Goal: Task Accomplishment & Management: Use online tool/utility

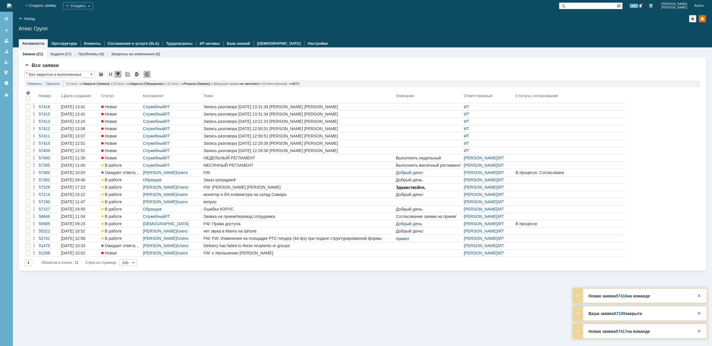
click at [12, 4] on img at bounding box center [9, 6] width 5 height 5
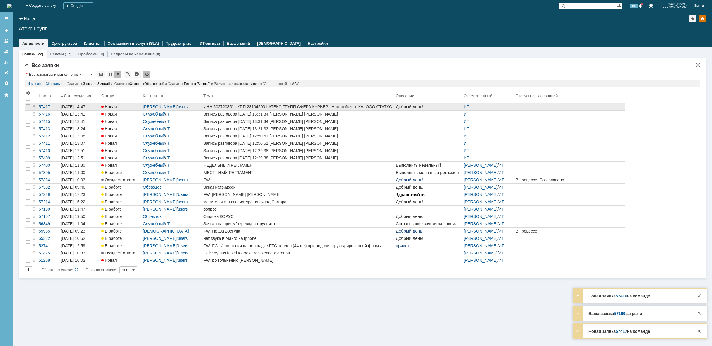
click at [369, 107] on div "ИНН 5027203511 КПП 231045001 АТЕКС ГРУПП СФЕРА КУРЬЕР Настройки_ с КА_ООО СТАТУ…" at bounding box center [299, 107] width 190 height 5
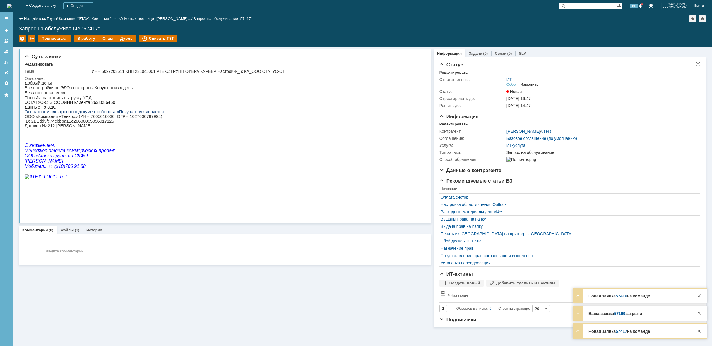
click at [532, 83] on div "Изменить" at bounding box center [530, 84] width 18 height 5
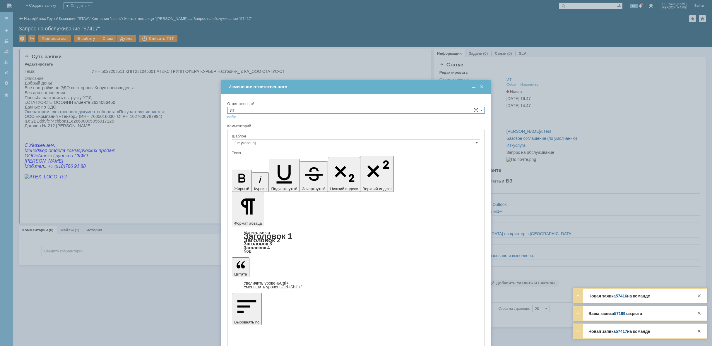
click at [329, 108] on input "ИТ" at bounding box center [356, 110] width 258 height 7
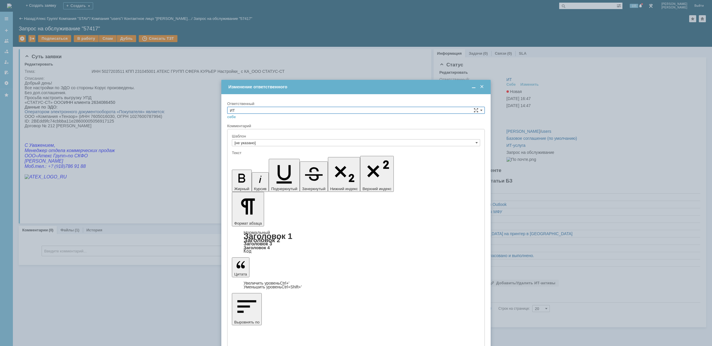
click at [263, 158] on span "АСУ" at bounding box center [356, 158] width 252 height 5
type input "АСУ"
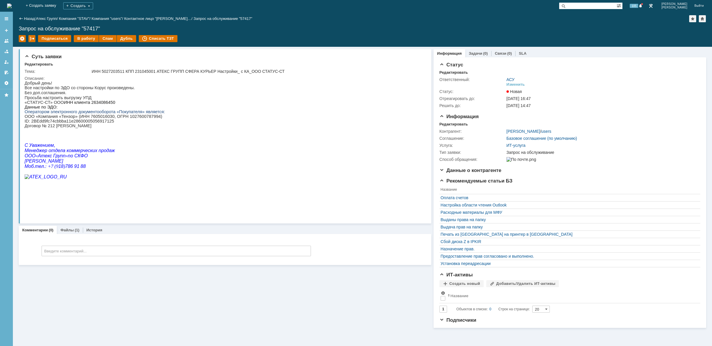
click at [12, 4] on img at bounding box center [9, 6] width 5 height 5
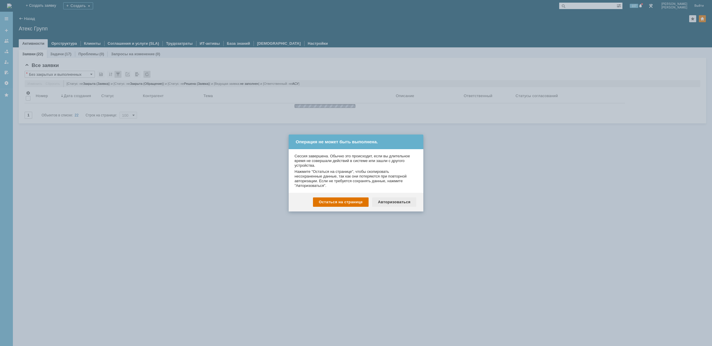
click at [398, 203] on div "Авторизоваться" at bounding box center [394, 202] width 44 height 9
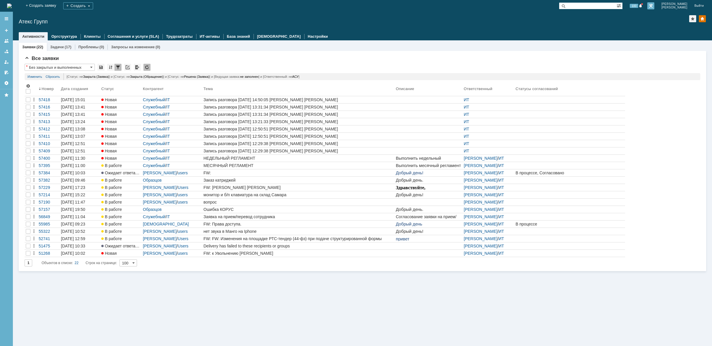
click at [655, 7] on link at bounding box center [651, 5] width 7 height 7
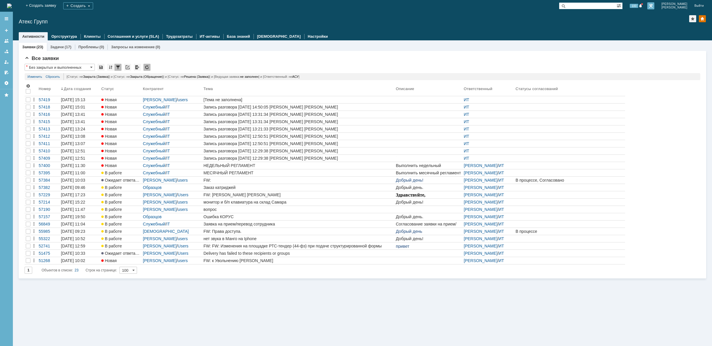
click at [655, 5] on link at bounding box center [651, 5] width 7 height 7
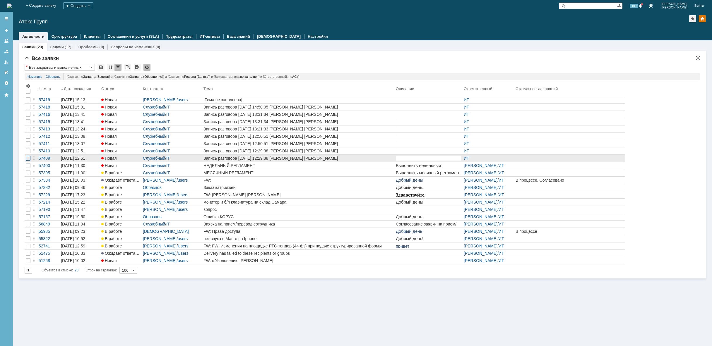
click at [27, 102] on div at bounding box center [28, 100] width 5 height 5
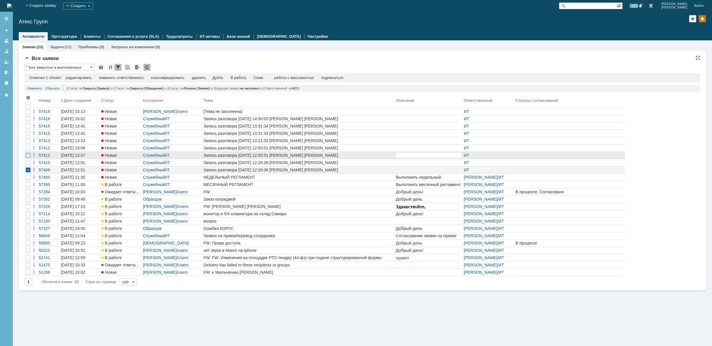
drag, startPoint x: 28, startPoint y: 164, endPoint x: 28, endPoint y: 157, distance: 7.6
click at [28, 121] on div at bounding box center [28, 119] width 5 height 5
click at [28, 114] on div at bounding box center [28, 111] width 5 height 5
click at [28, 121] on div at bounding box center [28, 119] width 5 height 5
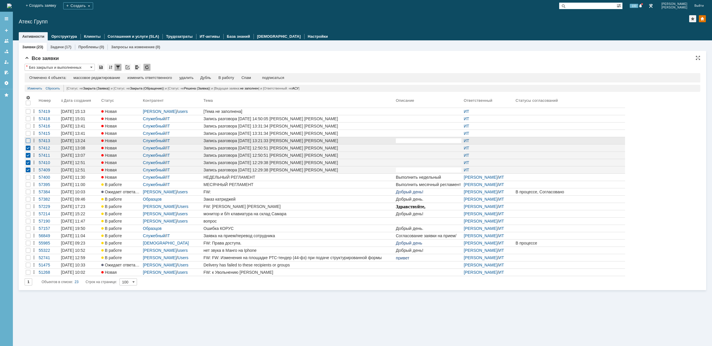
click at [27, 114] on div at bounding box center [28, 111] width 5 height 5
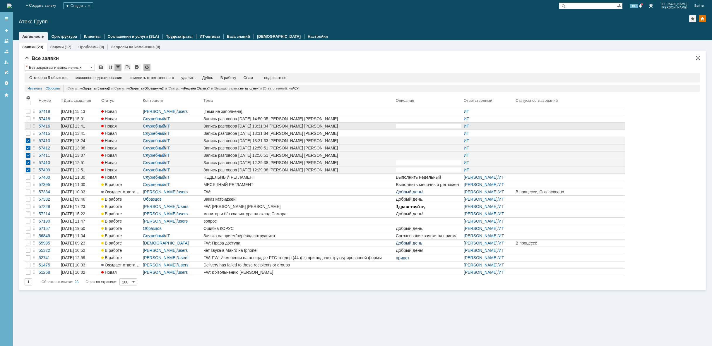
drag, startPoint x: 27, startPoint y: 135, endPoint x: 28, endPoint y: 130, distance: 5.3
click at [27, 121] on div at bounding box center [28, 119] width 5 height 5
click at [28, 128] on div at bounding box center [28, 126] width 7 height 7
click at [28, 122] on div at bounding box center [28, 118] width 7 height 7
click at [193, 79] on div "удалить" at bounding box center [188, 78] width 14 height 5
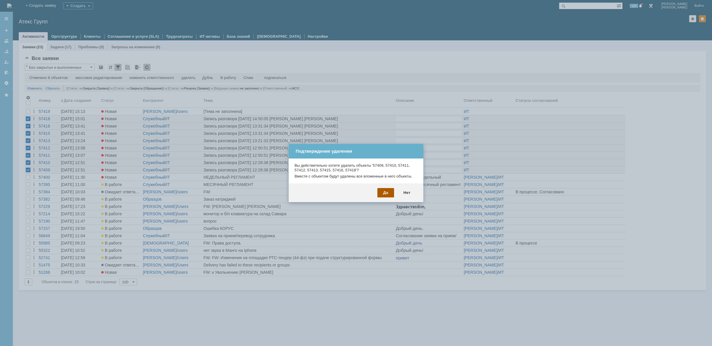
click at [381, 195] on div "Да" at bounding box center [386, 192] width 17 height 9
